Goal: Book appointment/travel/reservation

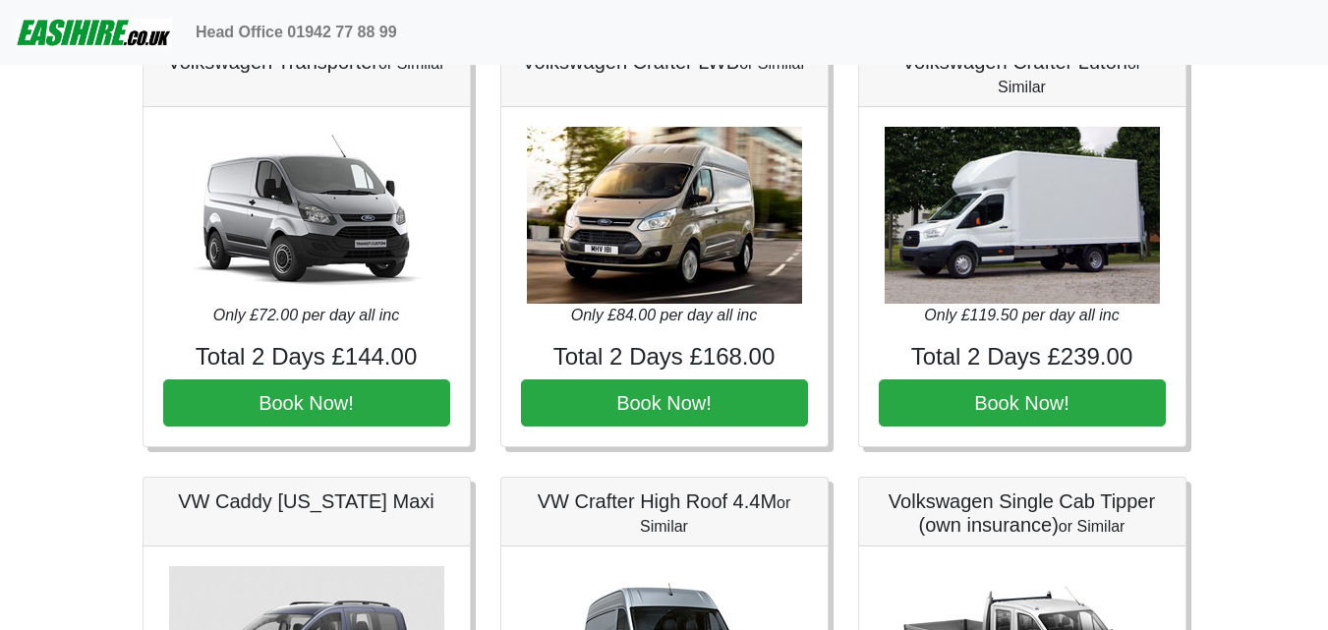
scroll to position [885, 0]
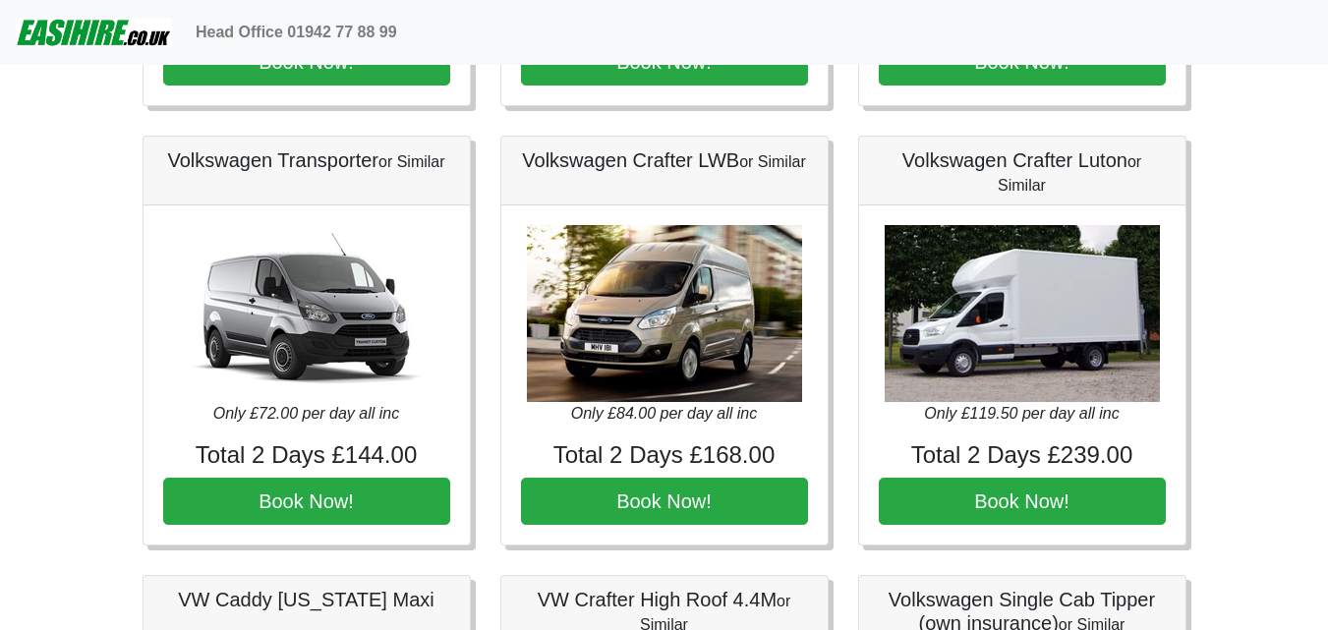
click at [1197, 344] on div "Volkswagen Crafter Luton or Similar Only £119.50 per day all inc Total 2 Days £…" at bounding box center [1022, 341] width 358 height 410
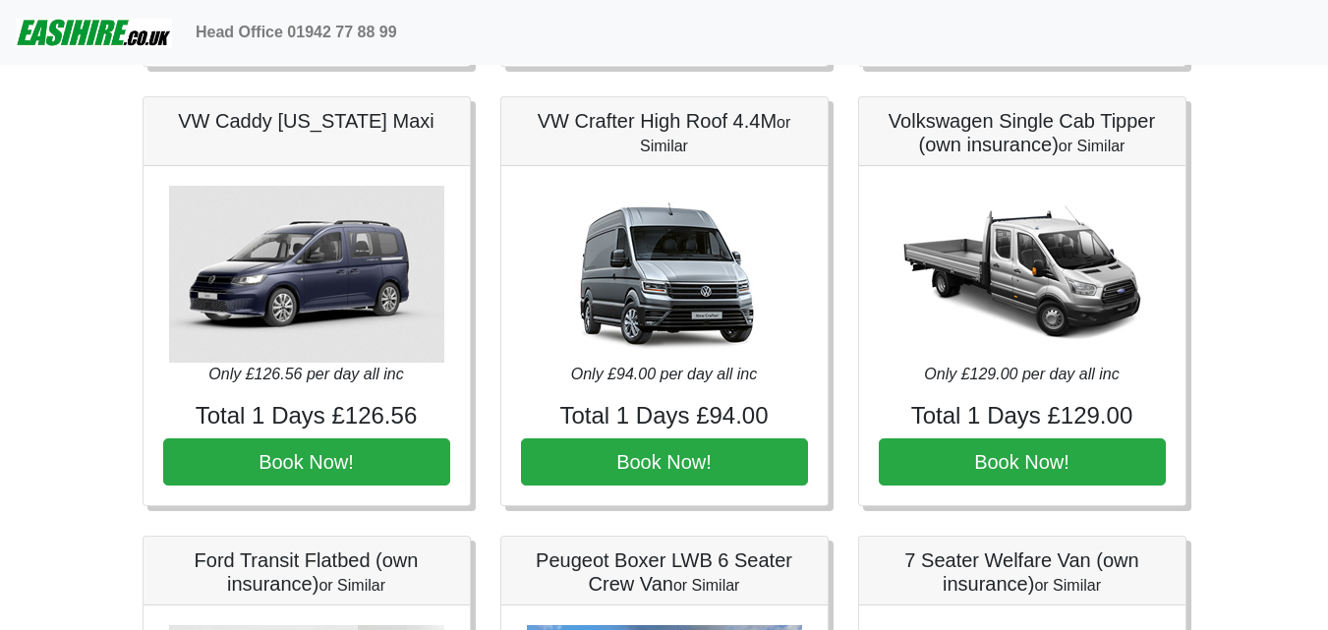
scroll to position [1376, 0]
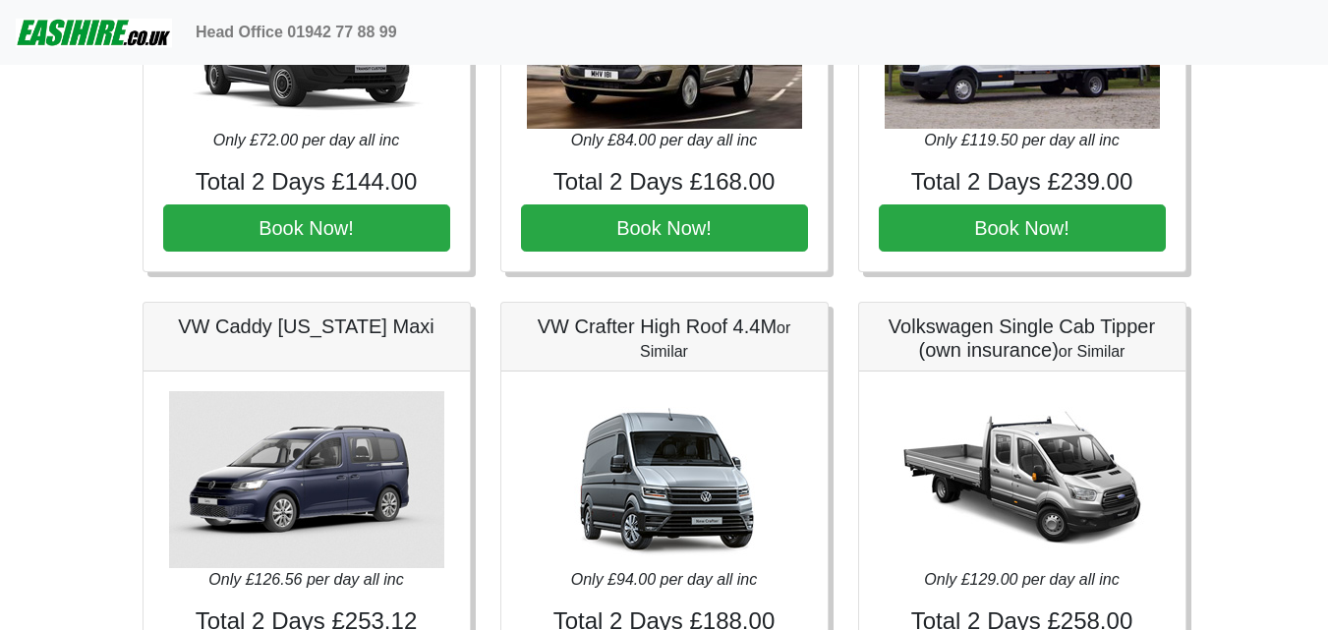
scroll to position [1180, 0]
